Goal: Book appointment/travel/reservation

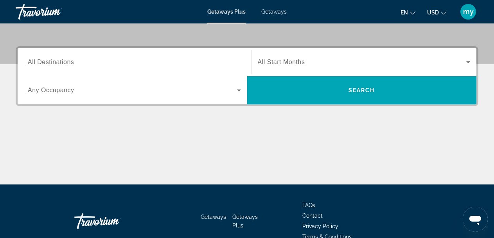
scroll to position [156, 0]
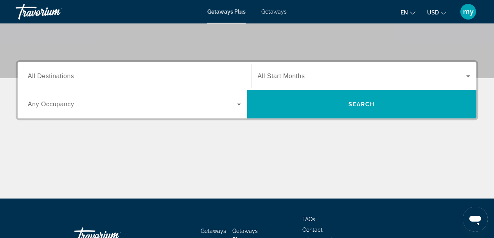
click at [101, 83] on div "Search widget" at bounding box center [134, 76] width 213 height 22
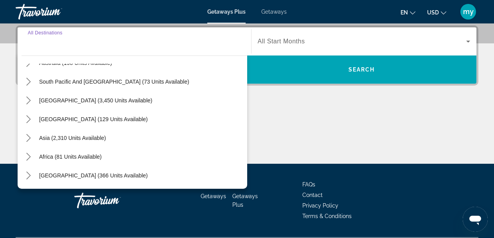
scroll to position [213, 0]
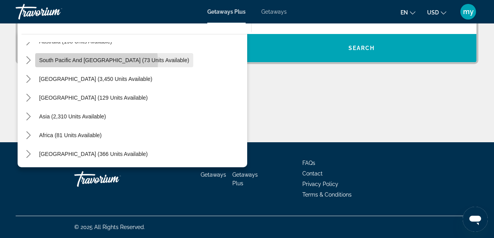
click at [97, 63] on button "South Pacific and [GEOGRAPHIC_DATA] (73 units available)" at bounding box center [114, 60] width 158 height 14
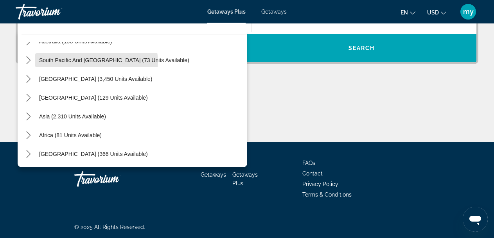
type input "**********"
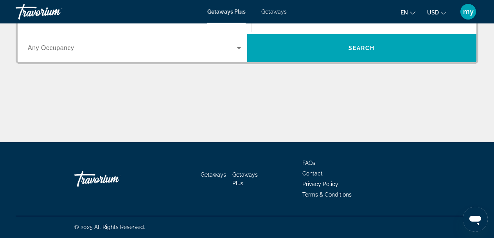
scroll to position [191, 0]
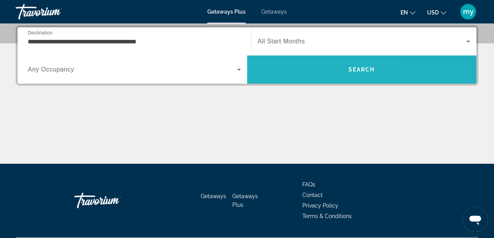
click at [287, 63] on span "Search" at bounding box center [362, 69] width 230 height 19
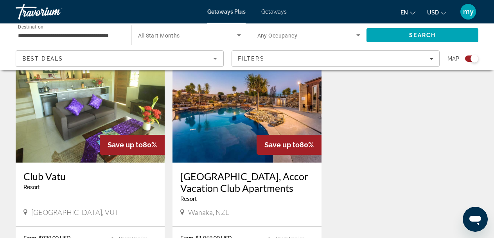
scroll to position [587, 0]
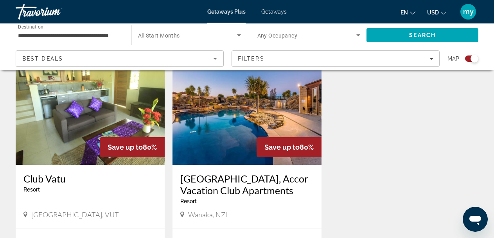
click at [111, 54] on div "Best Deals" at bounding box center [119, 62] width 195 height 22
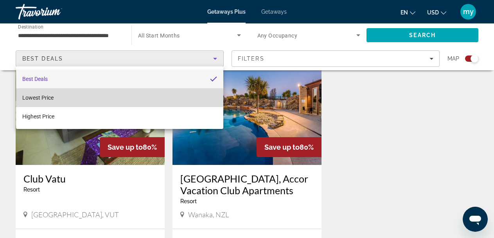
click at [117, 93] on mat-option "Lowest Price" at bounding box center [119, 97] width 207 height 19
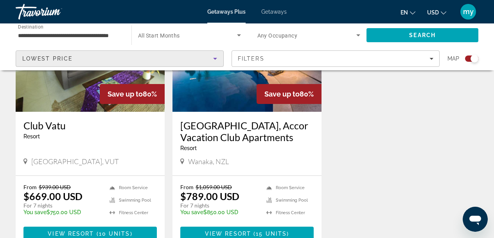
scroll to position [626, 0]
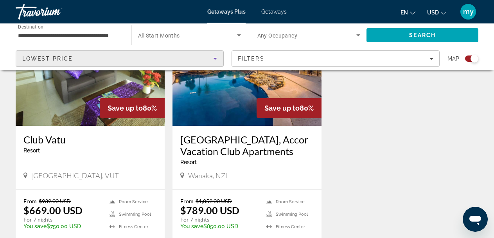
click at [357, 36] on icon "Search widget" at bounding box center [357, 34] width 9 height 9
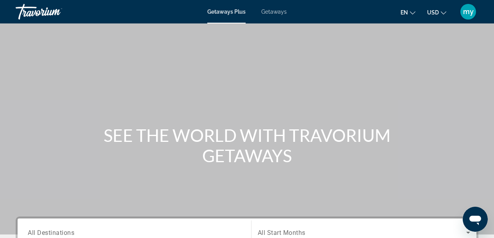
click at [281, 13] on span "Getaways" at bounding box center [273, 12] width 25 height 6
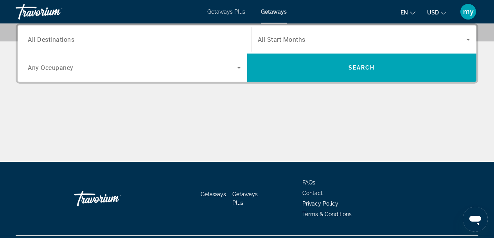
scroll to position [174, 0]
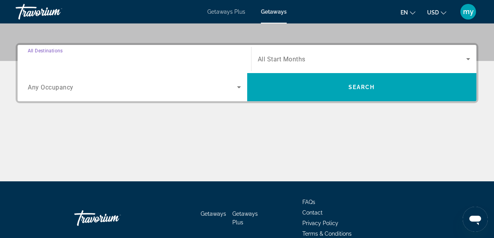
click at [204, 63] on input "Destination All Destinations" at bounding box center [134, 59] width 213 height 9
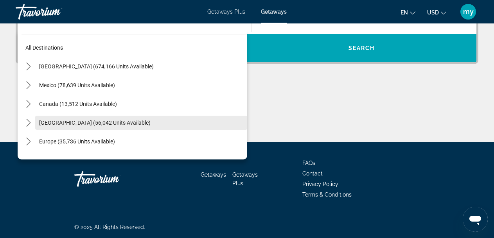
scroll to position [39, 0]
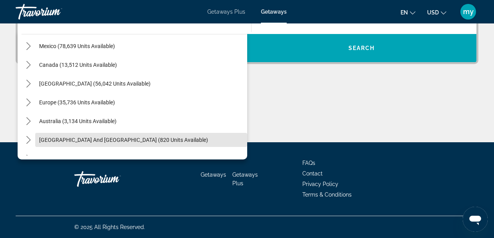
click at [142, 139] on span "South Pacific and Oceania (820 units available)" at bounding box center [123, 140] width 169 height 6
type input "**********"
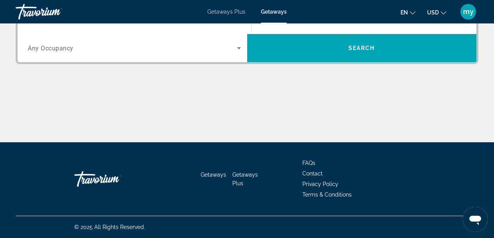
scroll to position [191, 0]
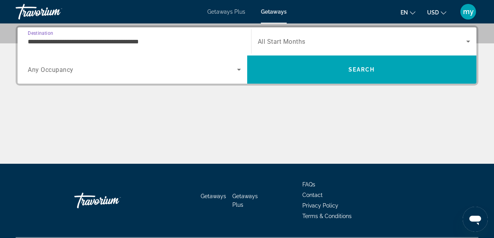
click at [238, 71] on icon "Search widget" at bounding box center [238, 69] width 9 height 9
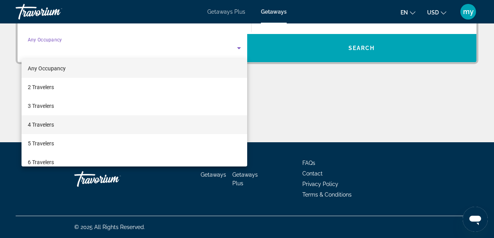
scroll to position [0, 0]
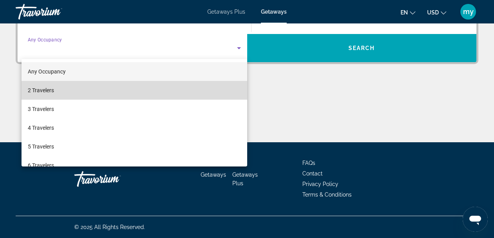
click at [216, 93] on mat-option "2 Travelers" at bounding box center [135, 90] width 226 height 19
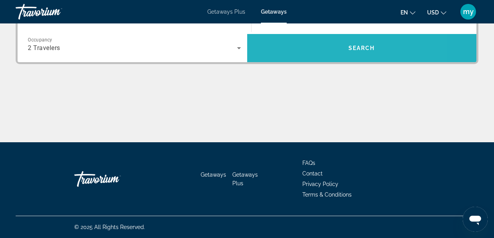
click at [313, 54] on span "Search" at bounding box center [362, 48] width 230 height 19
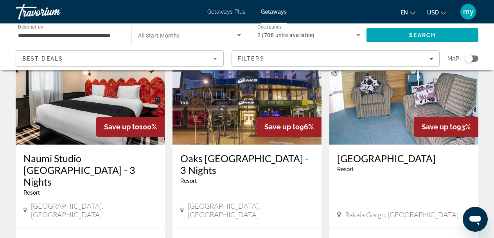
scroll to position [117, 0]
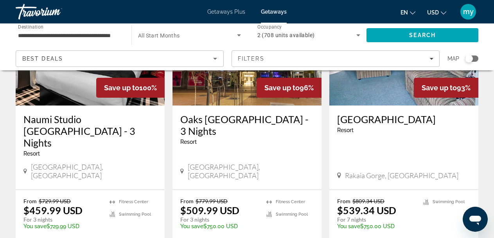
click at [210, 89] on img "Main content" at bounding box center [246, 42] width 149 height 125
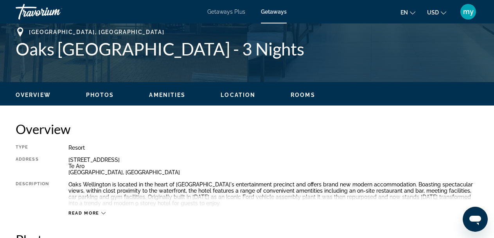
scroll to position [352, 0]
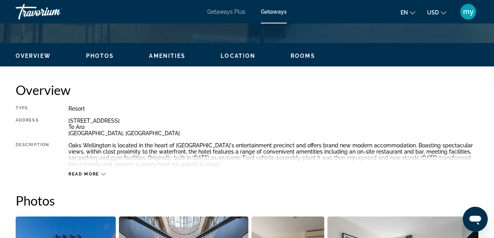
click at [101, 173] on icon "Main content" at bounding box center [103, 174] width 4 height 4
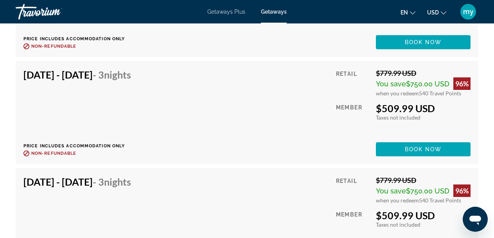
scroll to position [2659, 0]
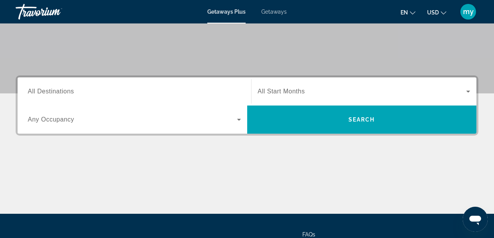
scroll to position [135, 0]
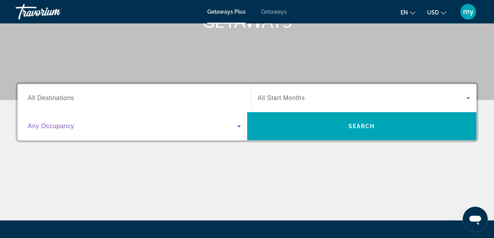
click at [183, 128] on span "Search widget" at bounding box center [132, 126] width 209 height 9
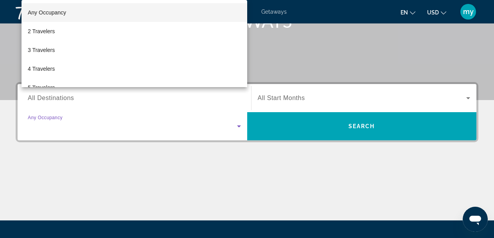
scroll to position [191, 0]
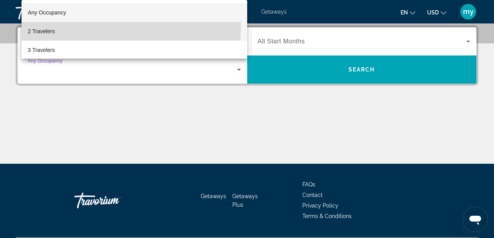
click at [47, 27] on mat-option "2 Travelers" at bounding box center [135, 31] width 226 height 19
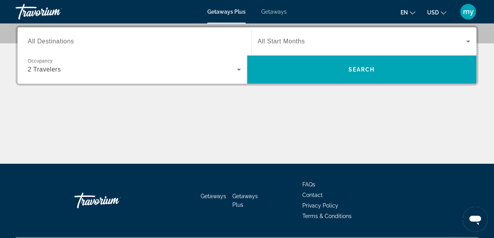
click at [40, 49] on div "Search widget" at bounding box center [134, 41] width 213 height 22
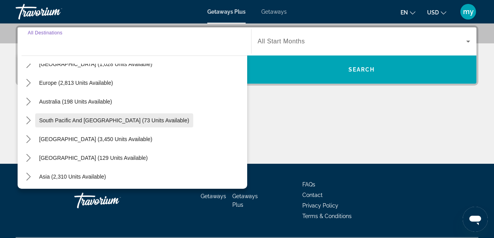
scroll to position [88, 0]
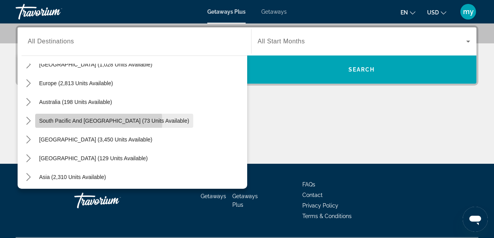
click at [99, 122] on span "South Pacific and [GEOGRAPHIC_DATA] (73 units available)" at bounding box center [114, 121] width 150 height 6
type input "**********"
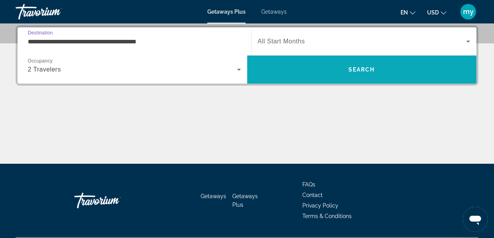
click at [293, 73] on span "Search" at bounding box center [362, 69] width 230 height 19
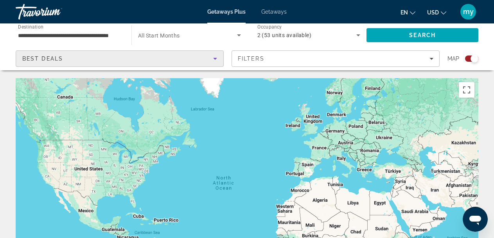
click at [201, 61] on div "Best Deals" at bounding box center [117, 58] width 191 height 9
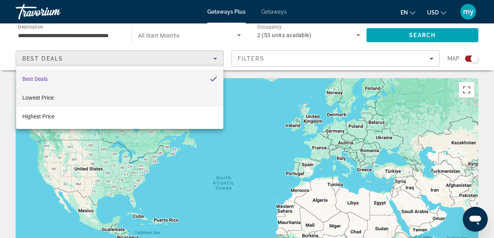
click at [176, 93] on mat-option "Lowest Price" at bounding box center [119, 97] width 207 height 19
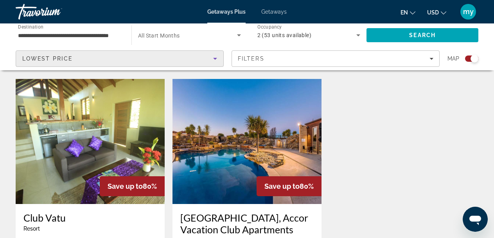
scroll to position [508, 0]
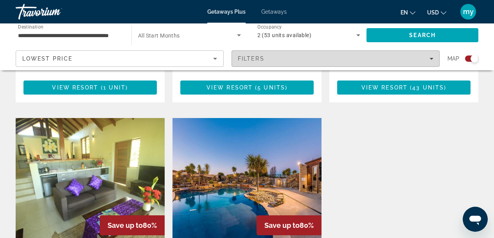
click at [293, 59] on div "Filters" at bounding box center [336, 59] width 196 height 6
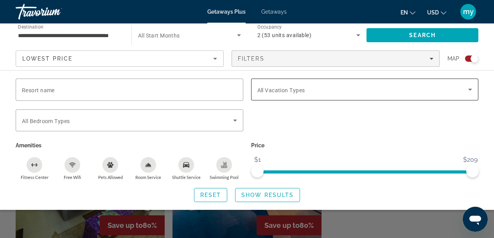
click at [285, 97] on div "Search widget" at bounding box center [364, 90] width 215 height 22
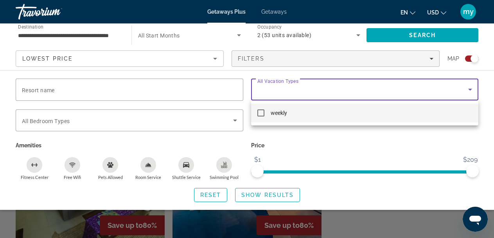
click at [237, 119] on div at bounding box center [247, 119] width 494 height 238
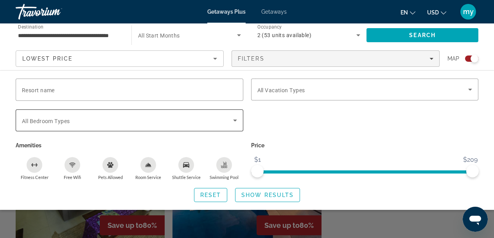
click at [235, 120] on icon "Search widget" at bounding box center [235, 121] width 4 height 2
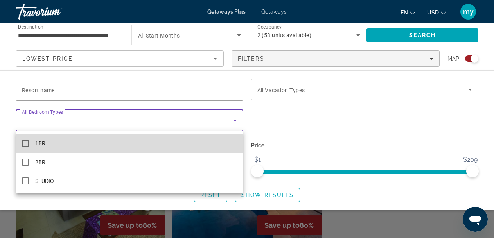
click at [27, 144] on mat-pseudo-checkbox at bounding box center [25, 143] width 7 height 7
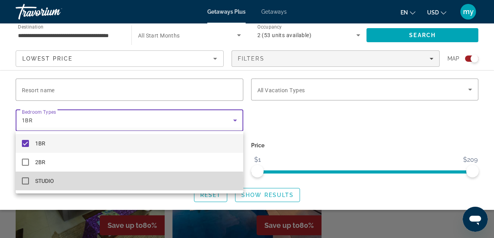
click at [24, 181] on mat-pseudo-checkbox at bounding box center [25, 181] width 7 height 7
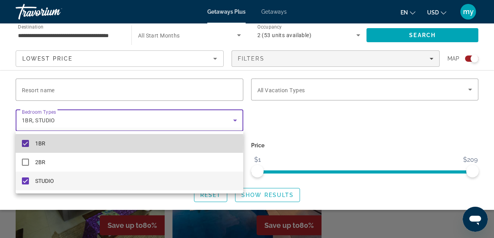
click at [23, 143] on mat-pseudo-checkbox at bounding box center [25, 143] width 7 height 7
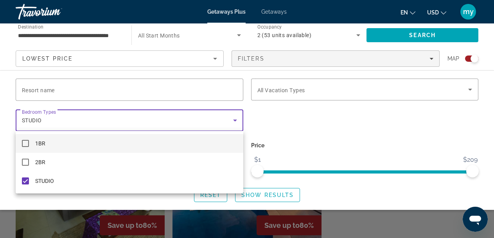
click at [317, 159] on div at bounding box center [247, 119] width 494 height 238
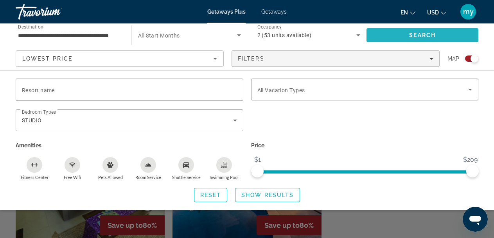
click at [393, 36] on span "Search" at bounding box center [422, 35] width 112 height 19
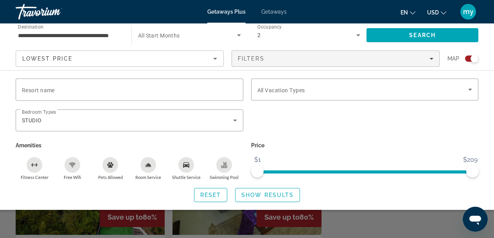
scroll to position [274, 0]
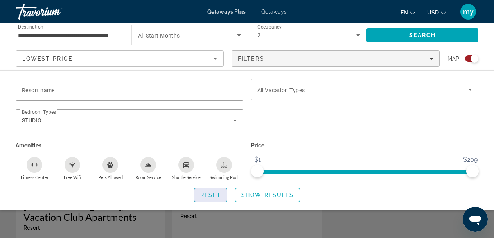
click at [216, 194] on span "Reset" at bounding box center [210, 195] width 21 height 6
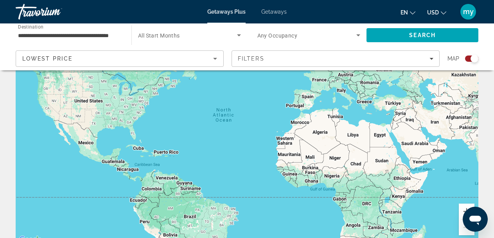
scroll to position [78, 0]
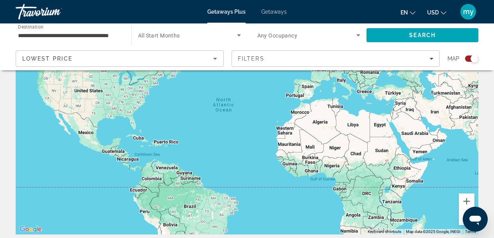
click at [217, 54] on div "Lowest Price" at bounding box center [119, 59] width 207 height 16
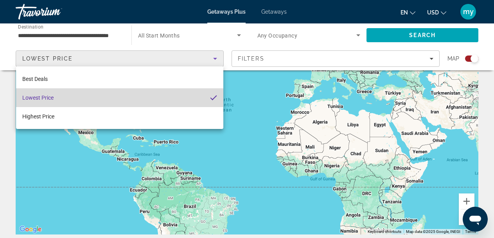
click at [95, 102] on mat-option "Lowest Price" at bounding box center [119, 97] width 207 height 19
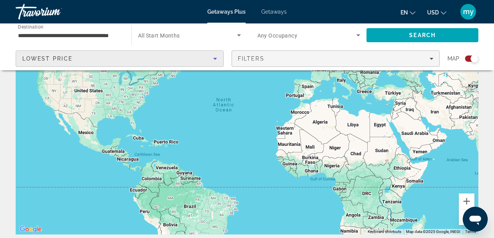
click at [282, 59] on div "Filters" at bounding box center [336, 59] width 196 height 6
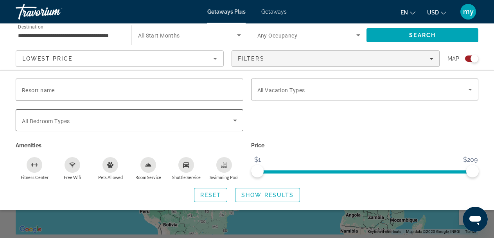
click at [103, 124] on span "Search widget" at bounding box center [127, 120] width 211 height 9
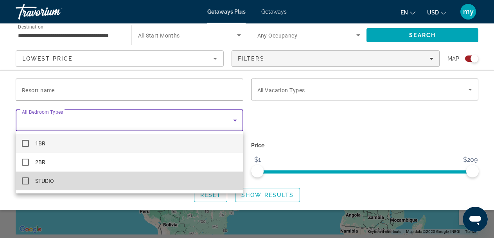
click at [88, 180] on mat-option "STUDIO" at bounding box center [130, 181] width 228 height 19
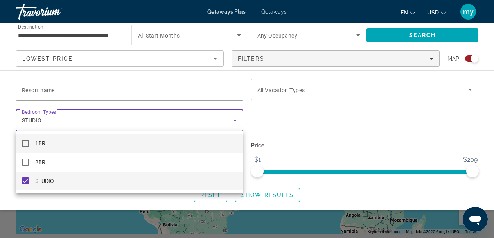
click at [111, 144] on mat-option "1BR" at bounding box center [130, 143] width 228 height 19
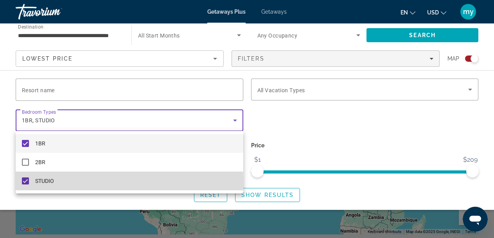
click at [24, 182] on mat-pseudo-checkbox at bounding box center [25, 181] width 7 height 7
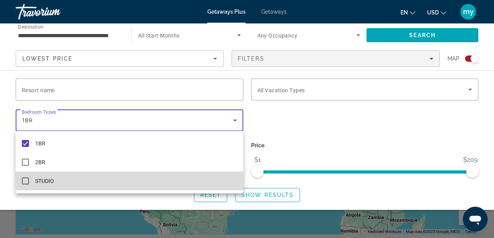
click at [25, 183] on mat-pseudo-checkbox at bounding box center [25, 181] width 7 height 7
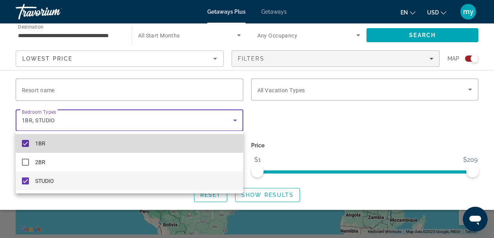
click at [28, 141] on mat-pseudo-checkbox at bounding box center [25, 143] width 7 height 7
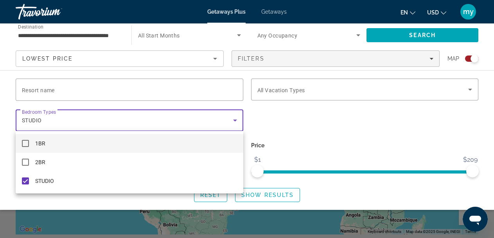
click at [258, 195] on div at bounding box center [247, 119] width 494 height 238
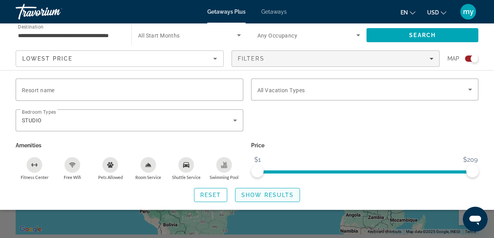
click at [251, 193] on span "Show Results" at bounding box center [267, 195] width 52 height 6
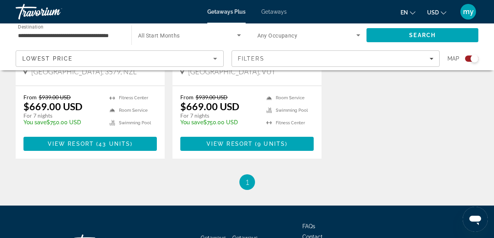
scroll to position [440, 0]
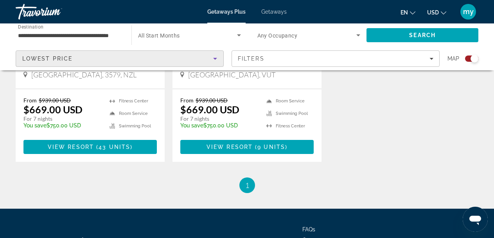
click at [213, 59] on icon "Sort by" at bounding box center [214, 58] width 9 height 9
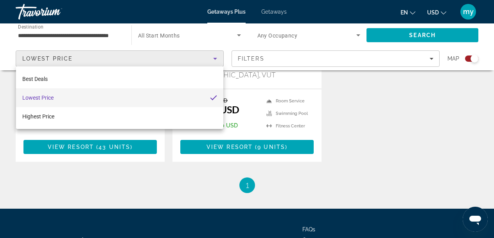
click at [300, 61] on div at bounding box center [247, 119] width 494 height 238
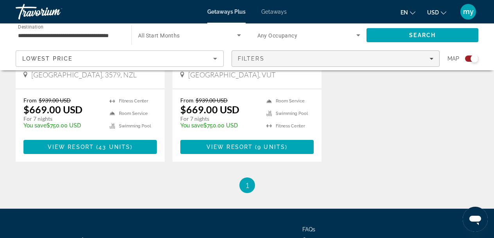
click at [264, 64] on span "Filters" at bounding box center [335, 58] width 207 height 19
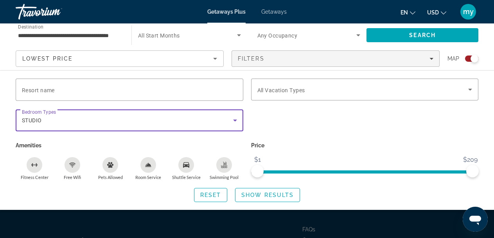
click at [61, 123] on div "STUDIO" at bounding box center [127, 120] width 211 height 9
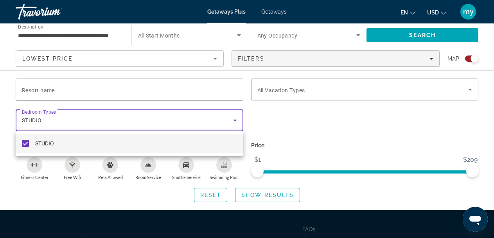
click at [233, 120] on div at bounding box center [247, 119] width 494 height 238
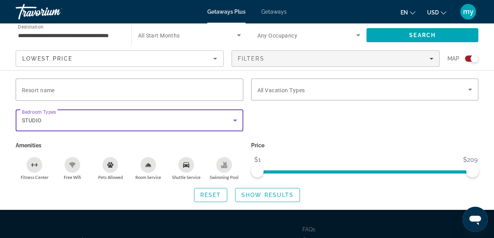
click at [238, 116] on icon "Search widget" at bounding box center [234, 120] width 9 height 9
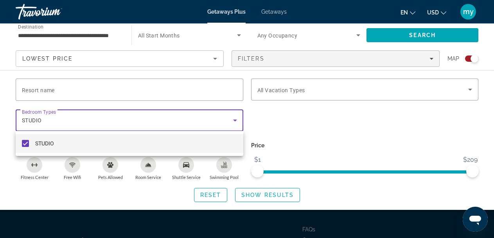
click at [294, 62] on div at bounding box center [247, 119] width 494 height 238
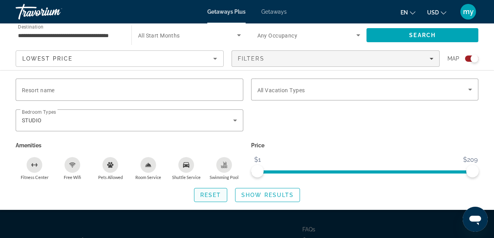
click at [221, 195] on span "Reset" at bounding box center [210, 195] width 21 height 6
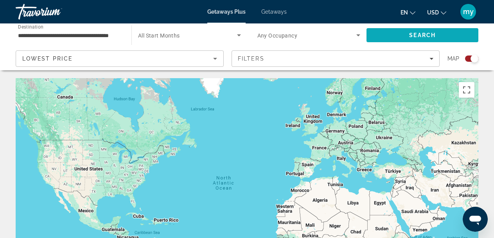
click at [376, 36] on span "Search" at bounding box center [422, 35] width 112 height 19
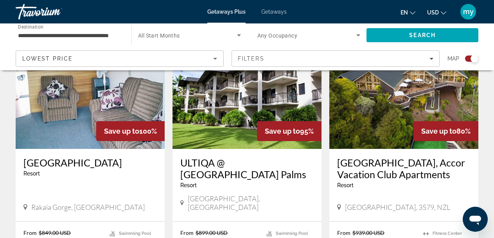
scroll to position [313, 0]
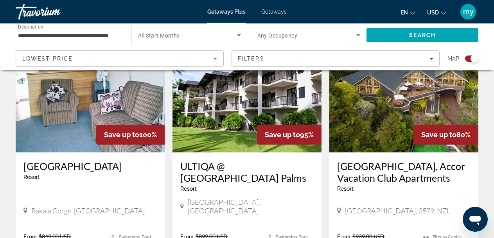
click at [107, 170] on h3 "[GEOGRAPHIC_DATA]" at bounding box center [89, 166] width 133 height 12
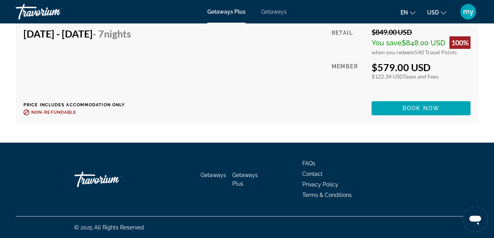
scroll to position [1525, 0]
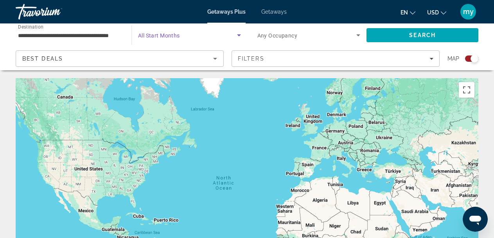
click at [228, 35] on span "Search widget" at bounding box center [187, 34] width 99 height 9
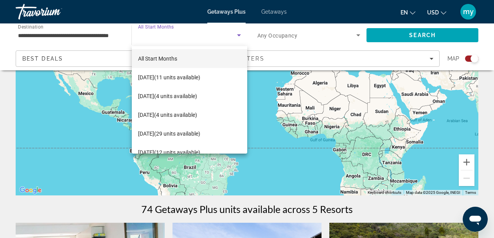
click at [114, 45] on div at bounding box center [247, 119] width 494 height 238
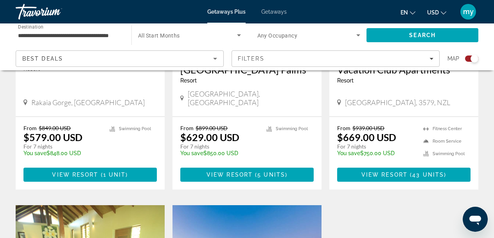
scroll to position [430, 0]
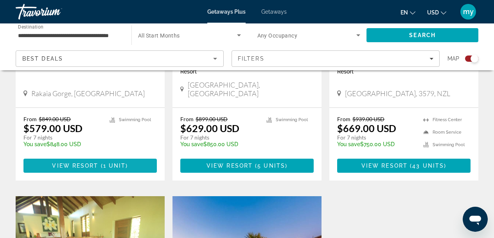
click at [90, 169] on span "View Resort" at bounding box center [75, 166] width 46 height 6
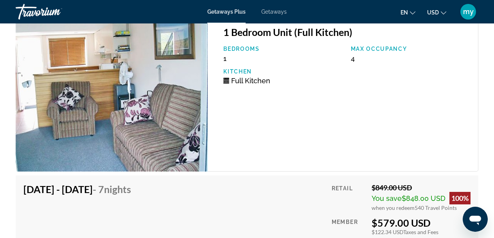
scroll to position [1408, 0]
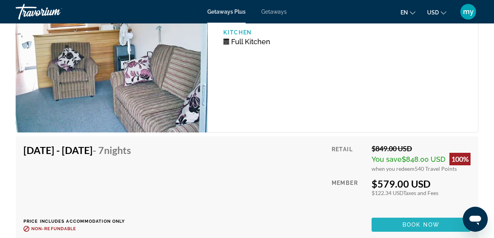
click at [428, 224] on span "Book now" at bounding box center [420, 225] width 37 height 6
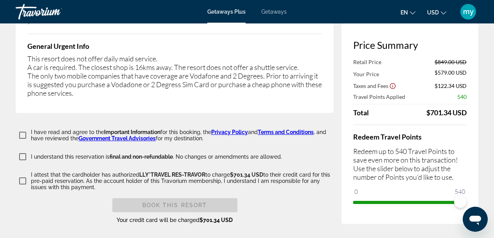
scroll to position [1290, 0]
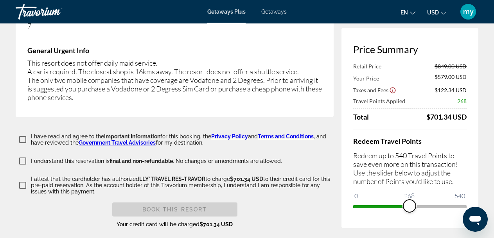
drag, startPoint x: 457, startPoint y: 197, endPoint x: 402, endPoint y: 201, distance: 55.6
click at [403, 201] on span "ngx-slider" at bounding box center [409, 206] width 13 height 13
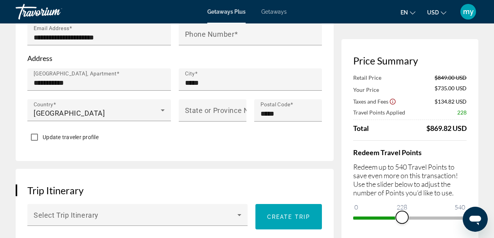
scroll to position [352, 0]
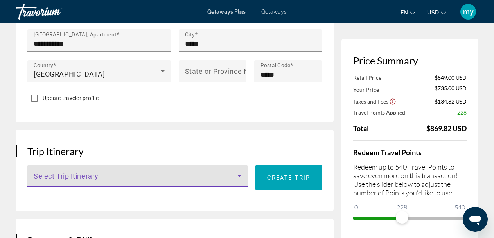
click at [240, 173] on icon "Main content" at bounding box center [239, 175] width 9 height 9
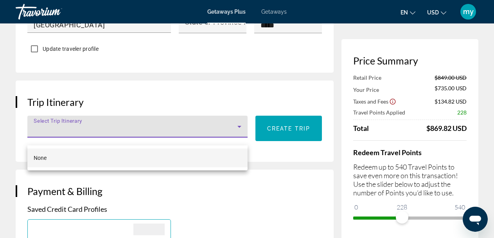
scroll to position [430, 0]
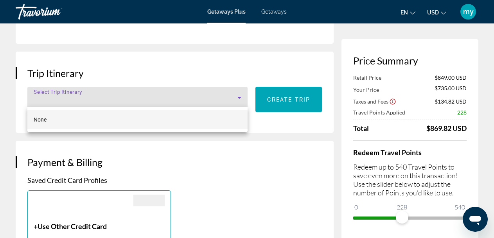
click at [232, 174] on div at bounding box center [247, 119] width 494 height 238
